Goal: Navigation & Orientation: Find specific page/section

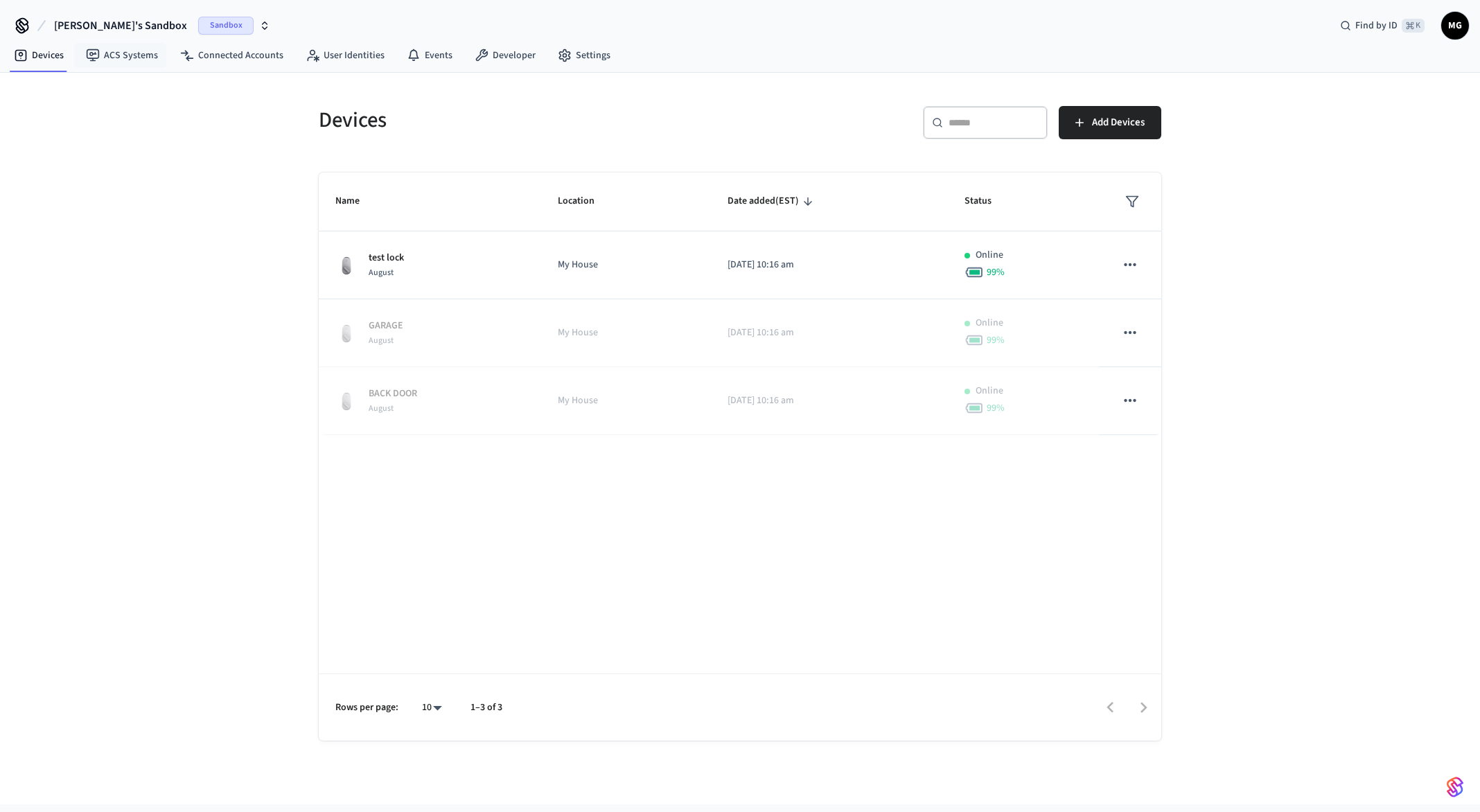
click at [137, 5] on div "[PERSON_NAME]'s Sandbox Sandbox Find by ID ⌘ K MG" at bounding box center [740, 20] width 1480 height 40
click at [132, 23] on button "[PERSON_NAME]'s Sandbox Sandbox" at bounding box center [162, 26] width 225 height 29
click at [116, 112] on div "Production Production" at bounding box center [112, 115] width 190 height 18
click at [222, 56] on link "Connected Accounts" at bounding box center [231, 55] width 125 height 25
